Goal: Task Accomplishment & Management: Manage account settings

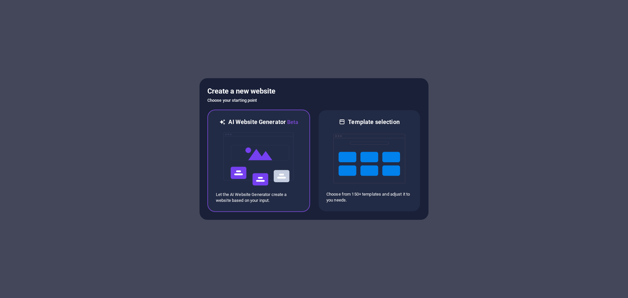
click at [260, 164] on img at bounding box center [259, 158] width 72 height 65
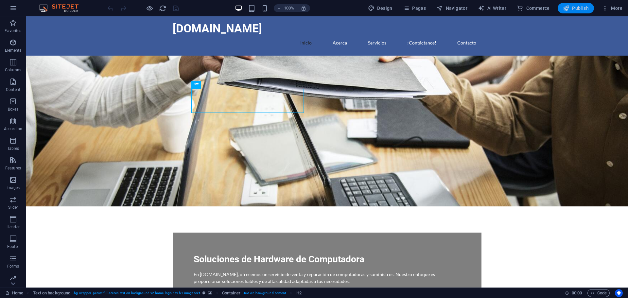
click at [575, 11] on button "Publish" at bounding box center [576, 8] width 36 height 10
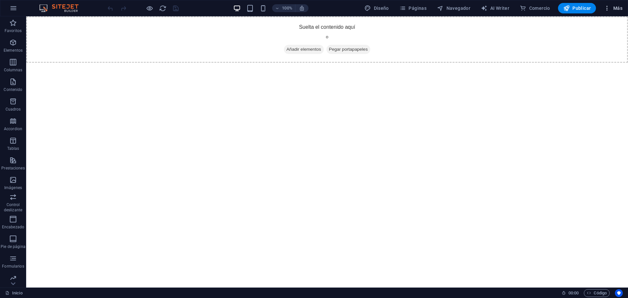
click at [611, 6] on span "Más" at bounding box center [613, 8] width 19 height 7
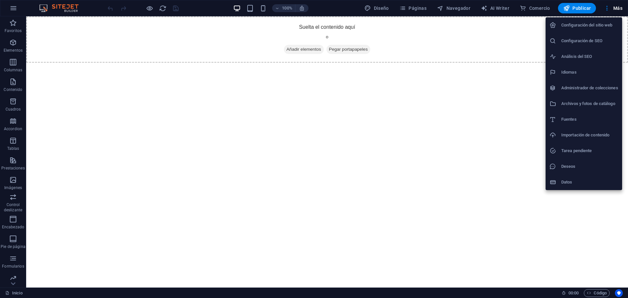
click at [10, 1] on div at bounding box center [314, 149] width 628 height 298
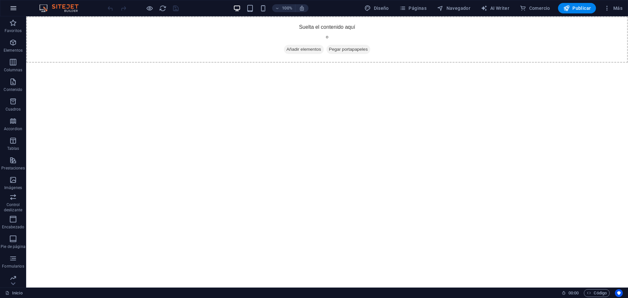
click at [11, 9] on div "Configuración del sitio web Configuración de SEO Análisis del SEO Idiomas Admin…" at bounding box center [314, 151] width 628 height 294
click at [12, 9] on icon "button" at bounding box center [13, 8] width 8 height 8
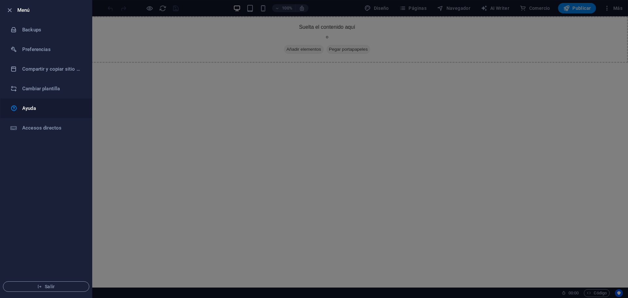
click at [32, 113] on link "Ayuda" at bounding box center [46, 108] width 92 height 20
click at [104, 84] on div at bounding box center [314, 149] width 628 height 298
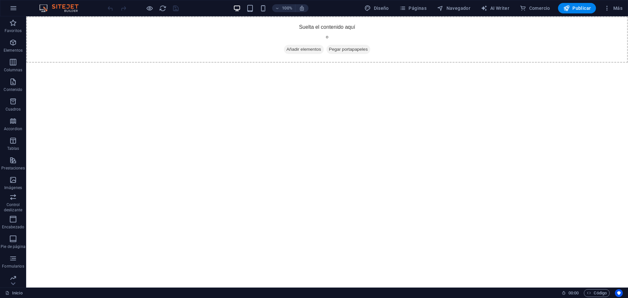
click at [63, 9] on img at bounding box center [62, 8] width 49 height 8
click at [387, 8] on span "Diseño" at bounding box center [376, 8] width 25 height 7
select select "px"
select select "400"
select select "px"
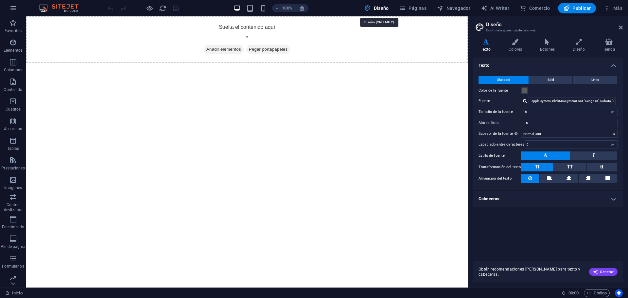
click at [387, 8] on span "Diseño" at bounding box center [376, 8] width 25 height 7
click at [621, 28] on icon at bounding box center [621, 27] width 4 height 5
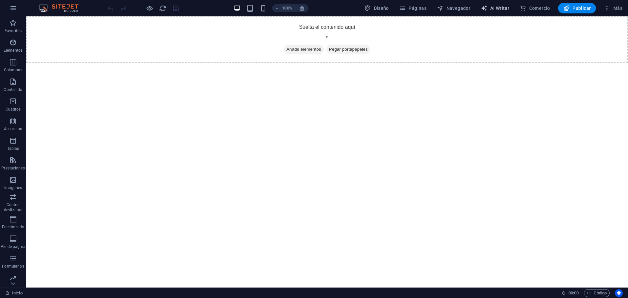
click at [493, 9] on span "AI Writer" at bounding box center [495, 8] width 28 height 7
select select "English"
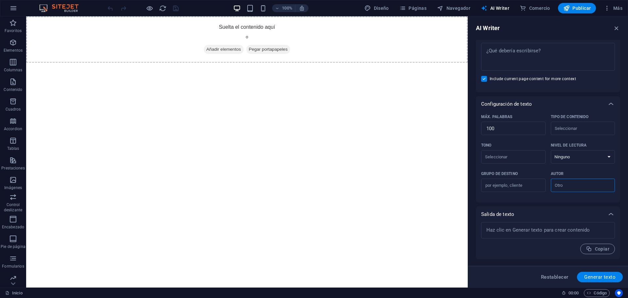
scroll to position [91, 0]
click at [556, 275] on span "Restablecer" at bounding box center [554, 276] width 27 height 5
type textarea "x"
click at [561, 274] on span "Restablecer" at bounding box center [554, 276] width 27 height 5
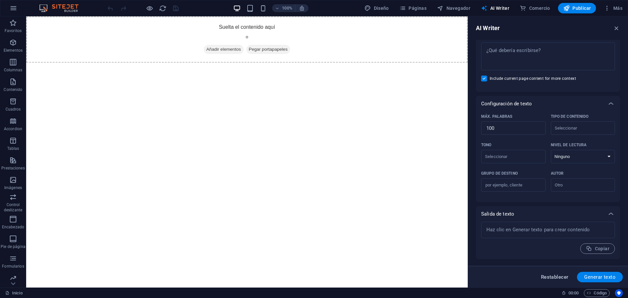
type textarea "x"
drag, startPoint x: 613, startPoint y: 28, endPoint x: 587, endPoint y: 21, distance: 27.3
click at [613, 28] on icon "button" at bounding box center [616, 28] width 7 height 7
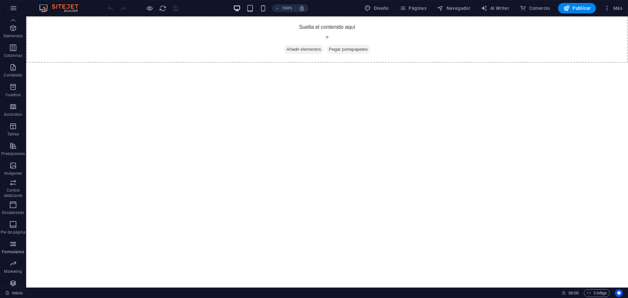
scroll to position [0, 0]
click at [14, 8] on icon "button" at bounding box center [13, 8] width 8 height 8
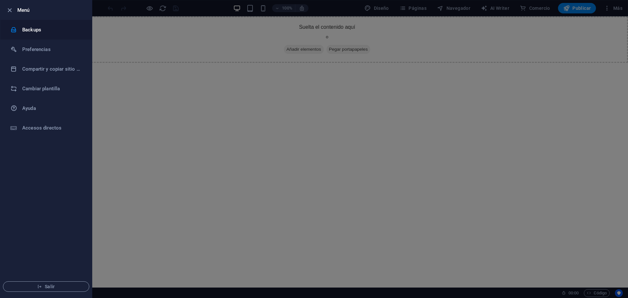
click at [32, 32] on h6 "Backups" at bounding box center [52, 30] width 60 height 8
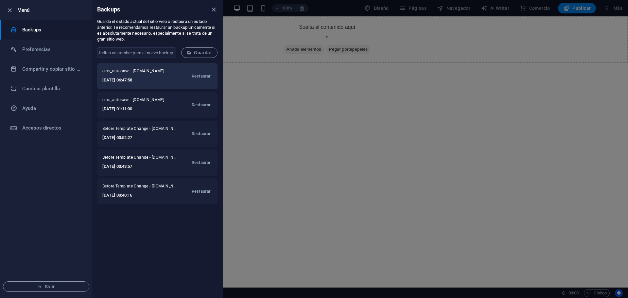
click at [134, 78] on h6 "2025-10-03 06:47:58" at bounding box center [136, 80] width 68 height 8
click at [137, 71] on span "cms_autosave - speedgoperu.com" at bounding box center [136, 72] width 68 height 8
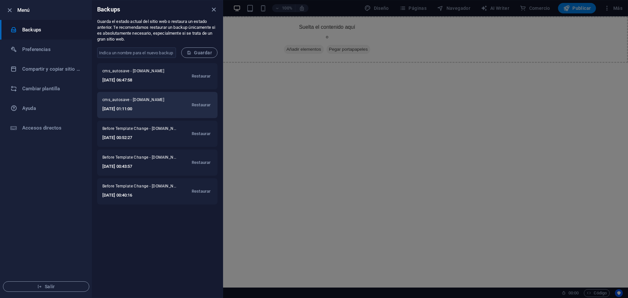
click at [129, 93] on div "cms_autosave - speedgoperu.com 2025-10-03 01:11:00 Restaurar" at bounding box center [157, 105] width 120 height 26
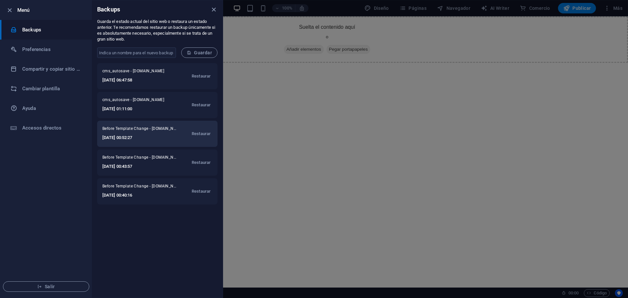
drag, startPoint x: 125, startPoint y: 124, endPoint x: 125, endPoint y: 132, distance: 8.5
click at [125, 127] on div "Before Template Change - speedgoperu.com 2025-10-03 00:52:27 Restaurar" at bounding box center [157, 134] width 120 height 26
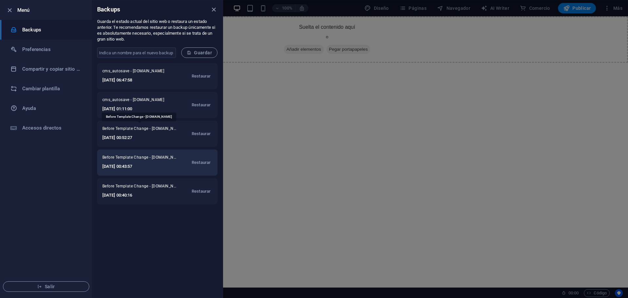
drag, startPoint x: 126, startPoint y: 148, endPoint x: 127, endPoint y: 153, distance: 5.3
click at [127, 149] on div "cms_autosave - speedgoperu.com 2025-10-03 06:47:58 Restaurar cms_autosave - spe…" at bounding box center [157, 180] width 131 height 234
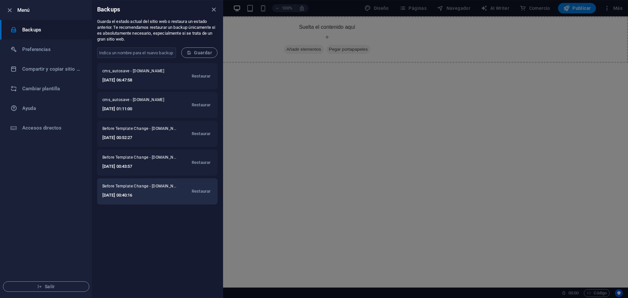
drag, startPoint x: 127, startPoint y: 175, endPoint x: 128, endPoint y: 184, distance: 9.8
click at [128, 179] on div "cms_autosave - speedgoperu.com 2025-10-03 06:47:58 Restaurar cms_autosave - spe…" at bounding box center [157, 180] width 131 height 234
click at [128, 201] on div "Before Template Change - speedgoperu.com 2025-10-03 00:40:16 Restaurar" at bounding box center [157, 191] width 120 height 26
drag, startPoint x: 127, startPoint y: 208, endPoint x: 132, endPoint y: 214, distance: 7.5
click at [128, 208] on div "cms_autosave - speedgoperu.com 2025-10-03 06:47:58 Restaurar cms_autosave - spe…" at bounding box center [157, 180] width 131 height 234
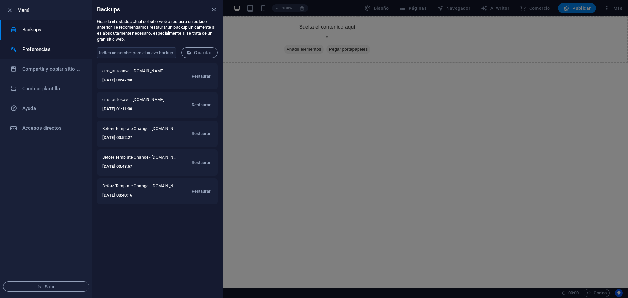
click at [34, 46] on h6 "Preferencias" at bounding box center [52, 49] width 60 height 8
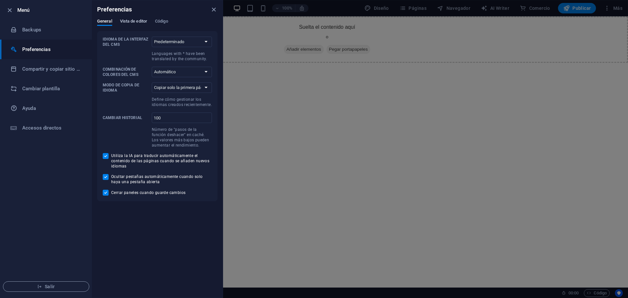
drag, startPoint x: 140, startPoint y: 21, endPoint x: 155, endPoint y: 21, distance: 14.7
click at [141, 21] on span "Vista de editor" at bounding box center [133, 21] width 27 height 9
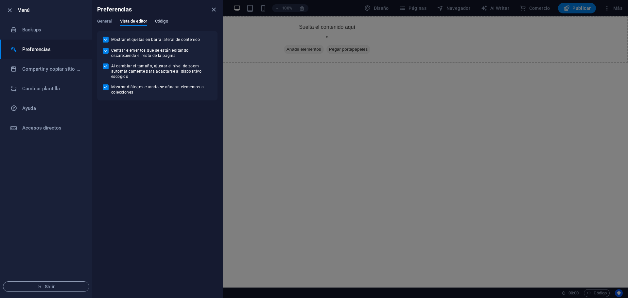
click at [158, 21] on span "Código" at bounding box center [161, 21] width 13 height 9
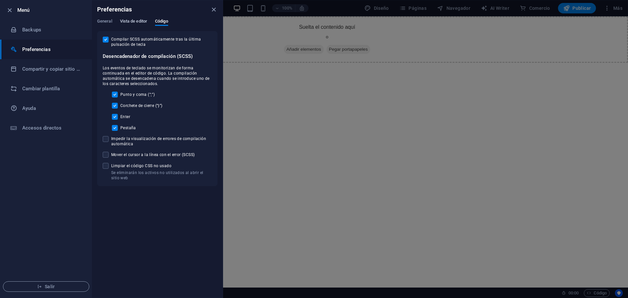
click at [125, 23] on span "Vista de editor" at bounding box center [133, 21] width 27 height 9
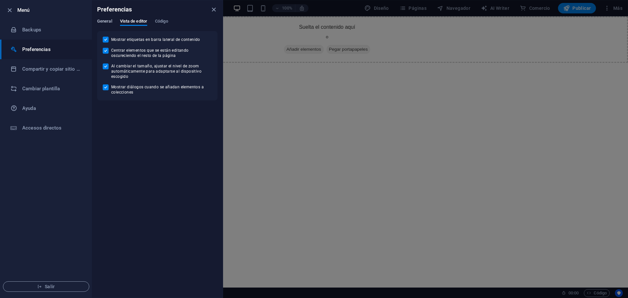
click at [109, 23] on span "General" at bounding box center [104, 21] width 15 height 9
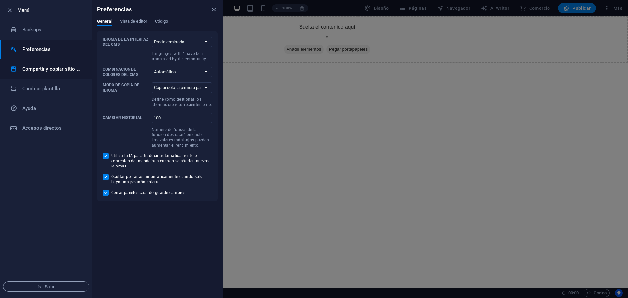
click at [46, 74] on li "Compartir y copiar sitio web" at bounding box center [46, 69] width 92 height 20
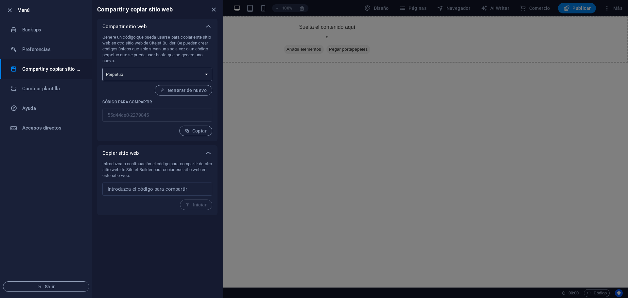
click at [194, 75] on select "Único Perpetuo" at bounding box center [157, 74] width 110 height 13
click at [192, 92] on span "Generar de nuevo" at bounding box center [183, 90] width 46 height 5
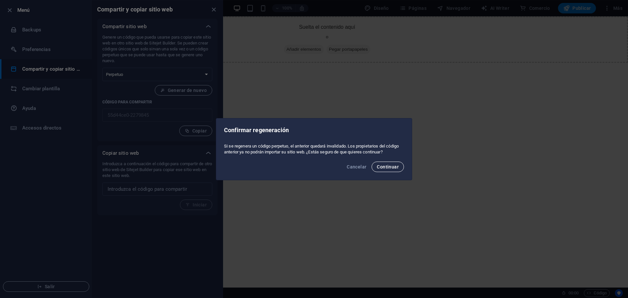
click at [380, 169] on span "Continuar" at bounding box center [388, 166] width 22 height 5
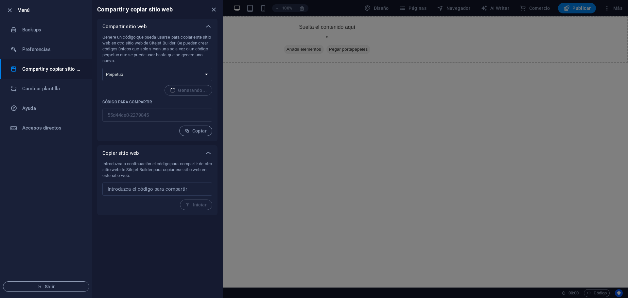
type input "87361085-2279845"
click at [46, 93] on li "Cambiar plantilla" at bounding box center [46, 89] width 92 height 20
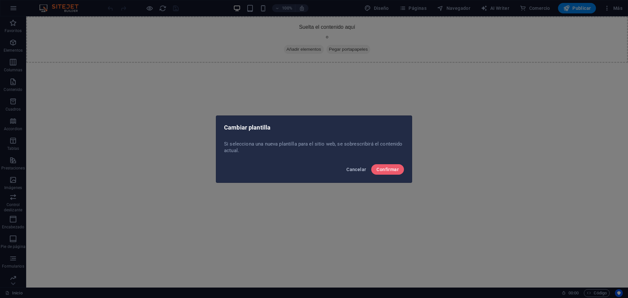
click at [351, 167] on span "Cancelar" at bounding box center [356, 169] width 20 height 5
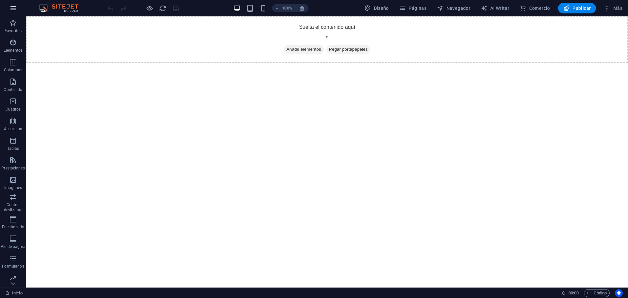
click at [17, 8] on icon "button" at bounding box center [13, 8] width 8 height 8
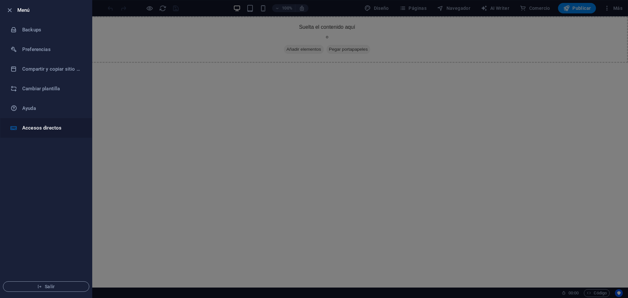
click at [36, 128] on h6 "Accesos directos" at bounding box center [52, 128] width 60 height 8
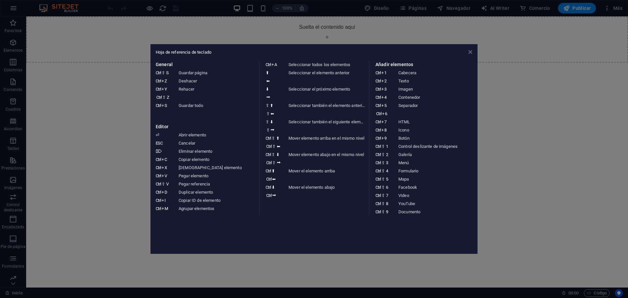
click at [468, 51] on icon at bounding box center [470, 51] width 4 height 5
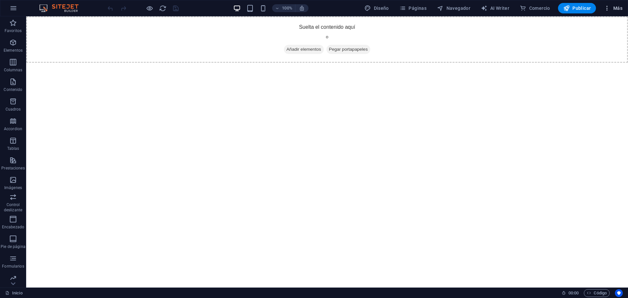
click at [614, 7] on span "Más" at bounding box center [613, 8] width 19 height 7
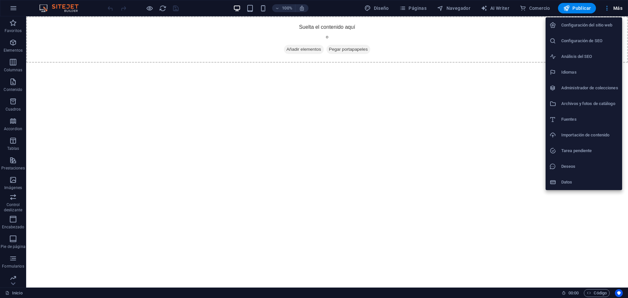
click at [614, 7] on div at bounding box center [314, 149] width 628 height 298
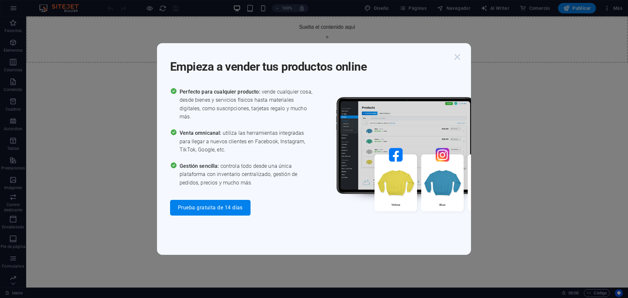
click at [461, 54] on icon "button" at bounding box center [457, 57] width 12 height 12
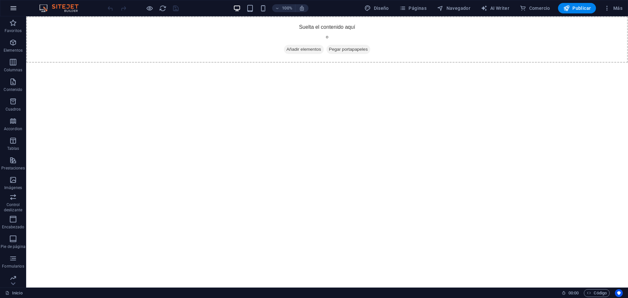
click at [10, 6] on icon "button" at bounding box center [13, 8] width 8 height 8
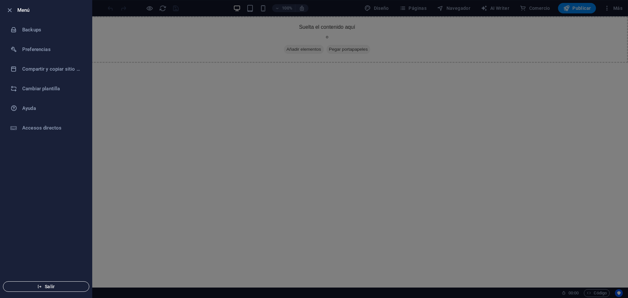
click at [42, 288] on icon "button" at bounding box center [39, 286] width 5 height 5
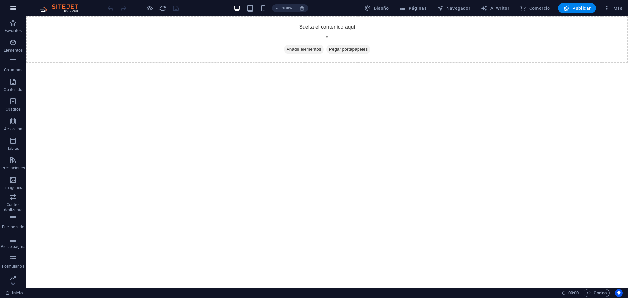
click at [16, 9] on icon "button" at bounding box center [13, 8] width 8 height 8
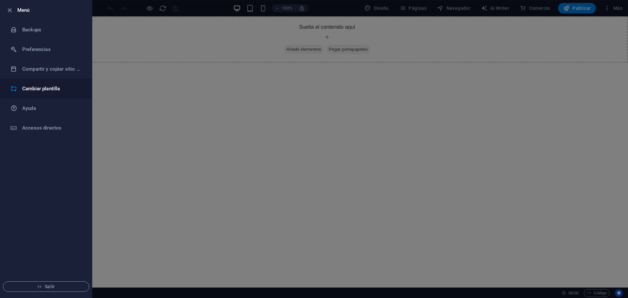
click at [31, 85] on h6 "Cambiar plantilla" at bounding box center [52, 89] width 60 height 8
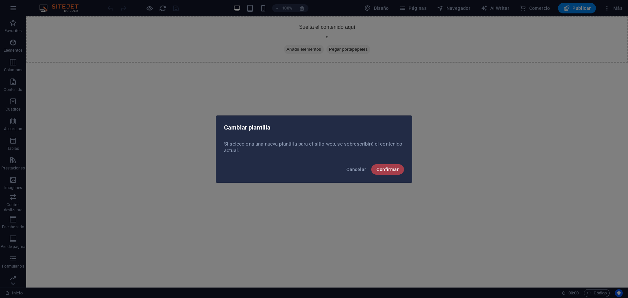
click at [401, 170] on button "Confirmar" at bounding box center [387, 169] width 33 height 10
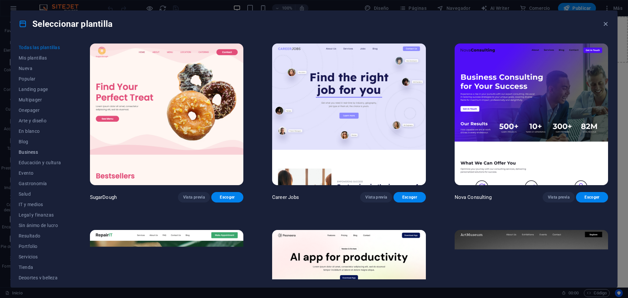
scroll to position [35, 0]
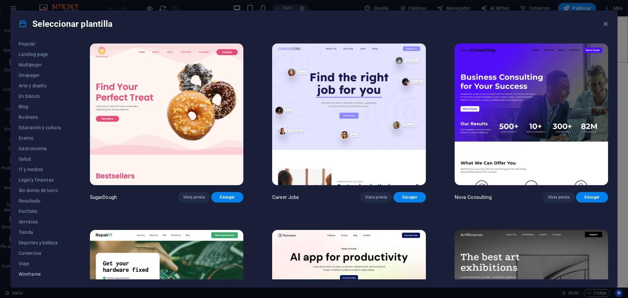
click at [35, 274] on span "Wireframe" at bounding box center [40, 273] width 43 height 5
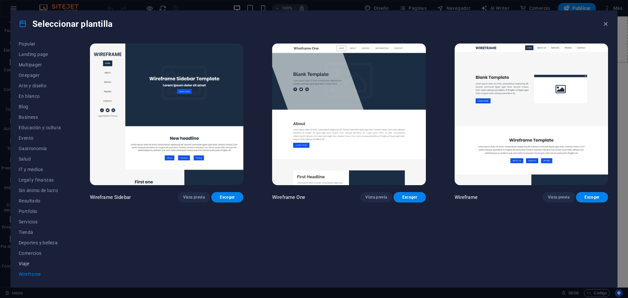
click at [24, 267] on button "Viaje" at bounding box center [40, 263] width 43 height 10
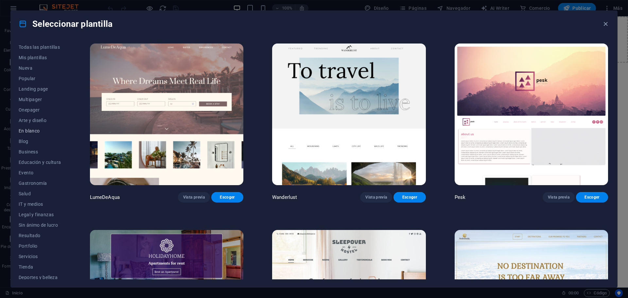
scroll to position [0, 0]
click at [35, 100] on span "Multipager" at bounding box center [40, 99] width 43 height 5
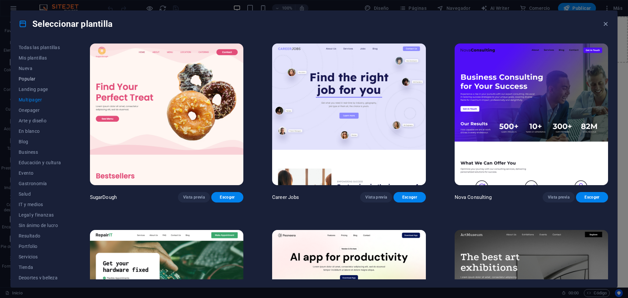
click at [33, 76] on span "Popular" at bounding box center [40, 78] width 43 height 5
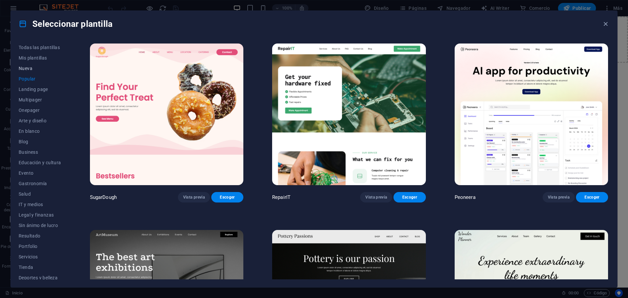
click at [27, 68] on span "Nueva" at bounding box center [40, 68] width 43 height 5
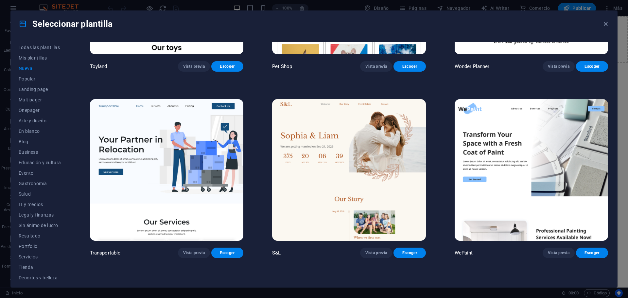
scroll to position [621, 0]
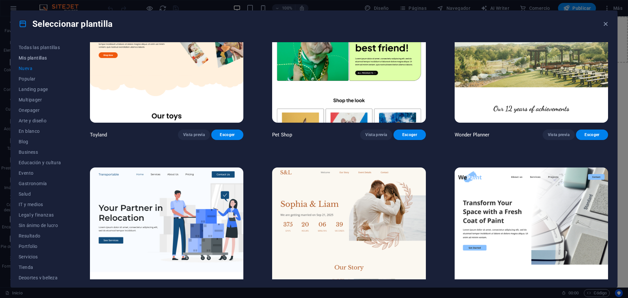
click at [37, 57] on span "Mis plantillas" at bounding box center [40, 57] width 43 height 5
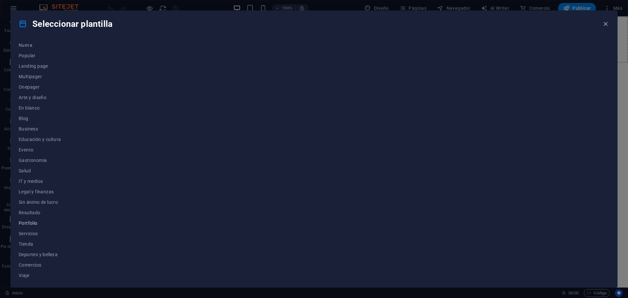
scroll to position [35, 0]
click at [31, 274] on span "Wireframe" at bounding box center [40, 273] width 43 height 5
